Goal: Check status: Check status

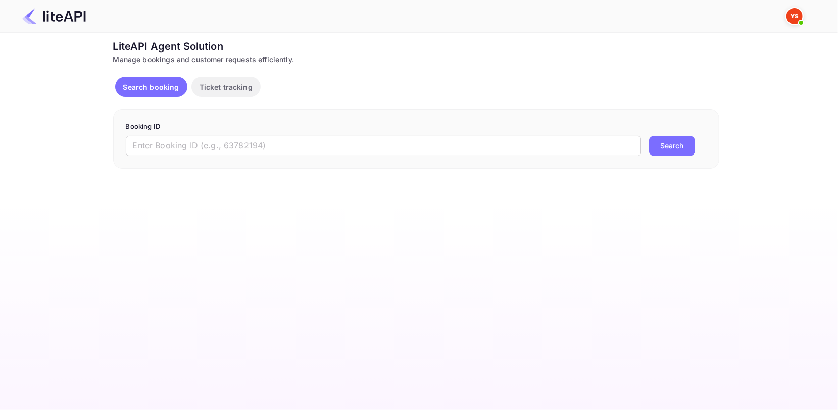
click at [161, 140] on input "text" at bounding box center [383, 146] width 515 height 20
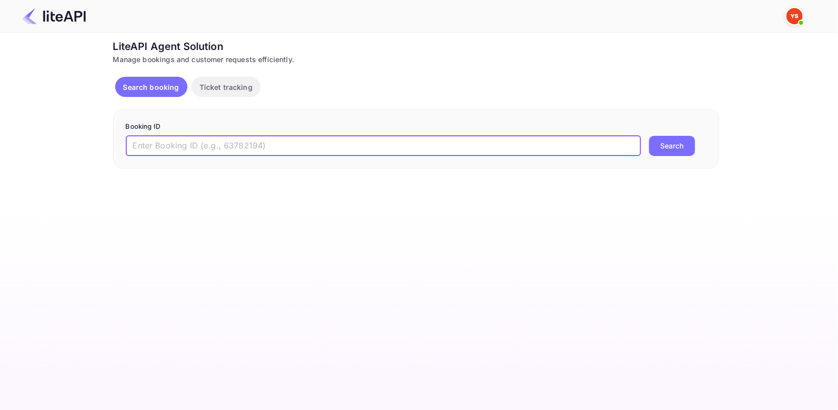
paste input "9074963"
type input "9074963"
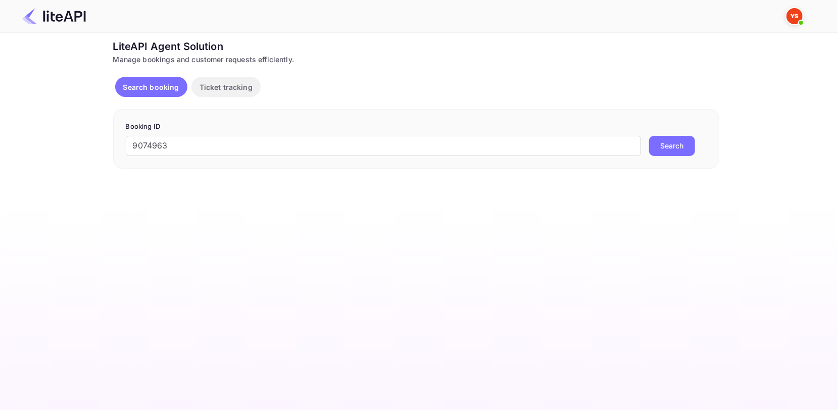
click at [681, 144] on button "Search" at bounding box center [672, 146] width 46 height 20
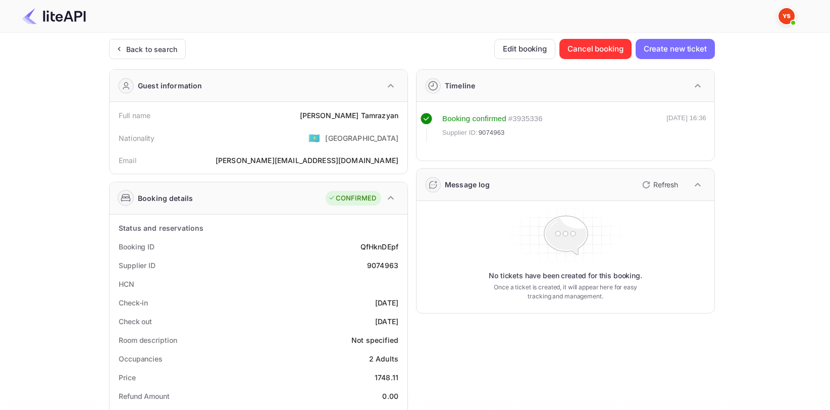
click at [367, 113] on div "[PERSON_NAME]" at bounding box center [349, 115] width 99 height 11
copy div "[PERSON_NAME]"
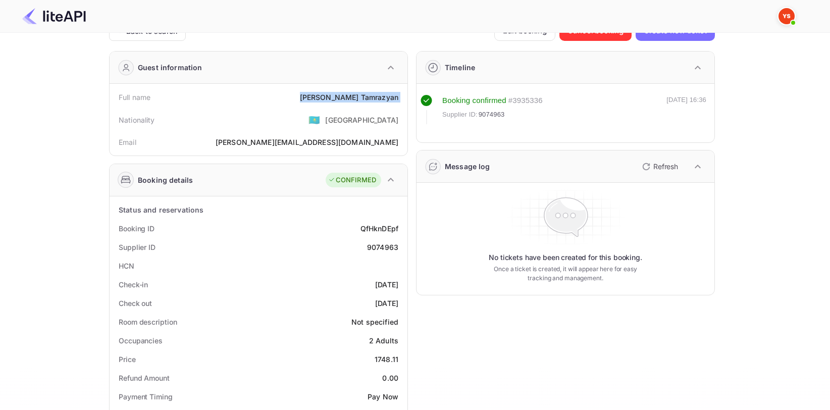
scroll to position [51, 0]
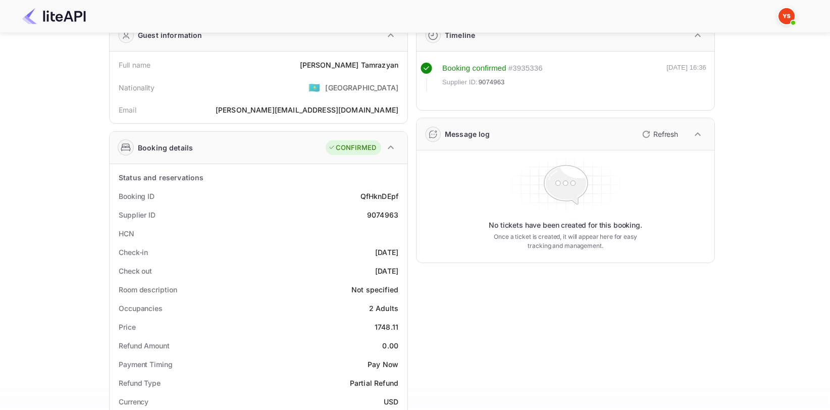
click at [379, 210] on div "9074963" at bounding box center [382, 215] width 31 height 11
copy div "9074963"
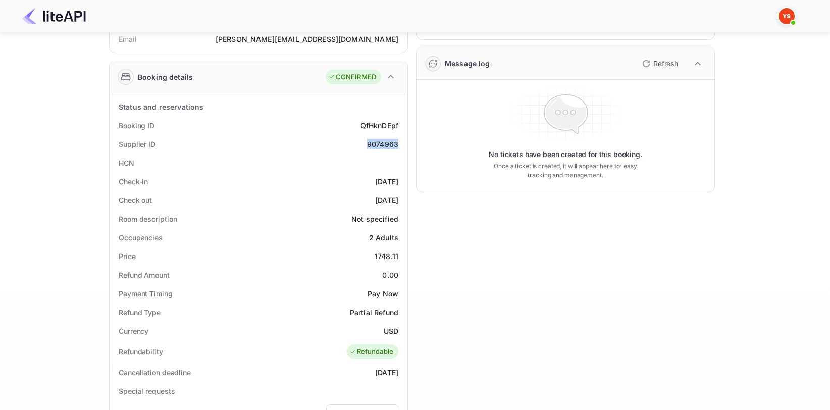
scroll to position [152, 0]
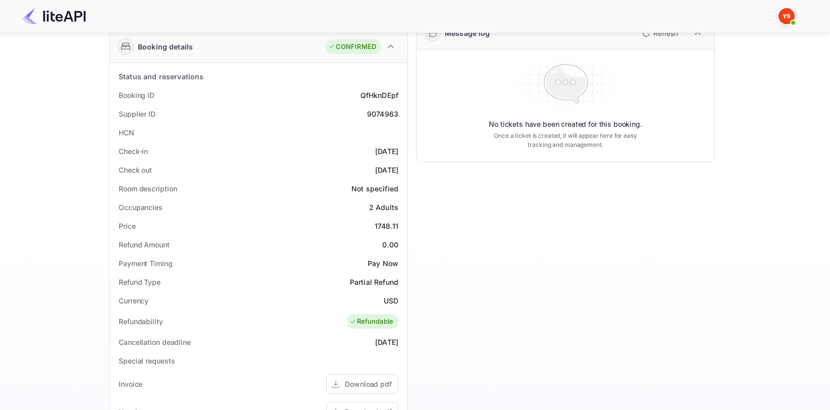
click at [395, 227] on div "1748.11" at bounding box center [387, 226] width 24 height 11
copy div "1748.11"
click at [391, 298] on div "USD" at bounding box center [391, 301] width 15 height 11
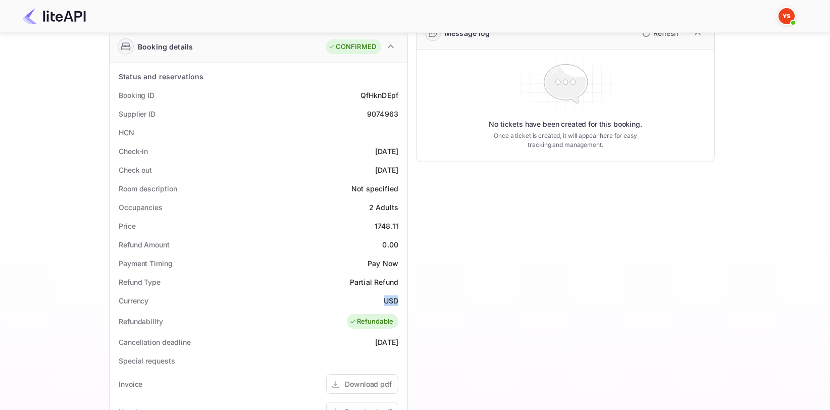
copy div "USD"
